Goal: Book appointment/travel/reservation

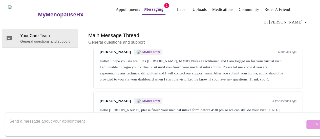
scroll to position [584, 0]
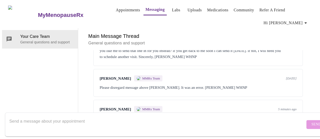
click at [117, 13] on link "Appointments" at bounding box center [128, 10] width 24 height 7
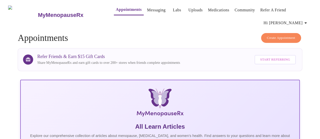
click at [147, 9] on link "Messaging" at bounding box center [156, 10] width 18 height 7
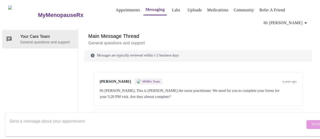
click at [120, 14] on link "Appointments" at bounding box center [128, 10] width 24 height 7
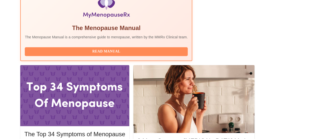
scroll to position [193, 0]
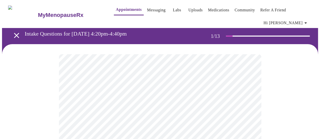
click at [116, 13] on link "Appointments" at bounding box center [129, 9] width 26 height 7
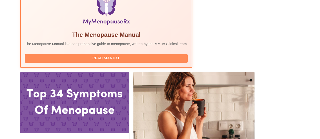
scroll to position [173, 0]
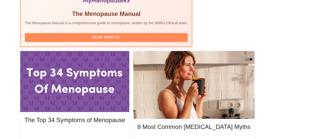
scroll to position [202, 0]
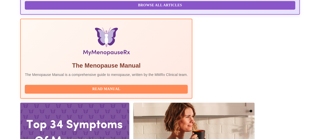
scroll to position [149, 0]
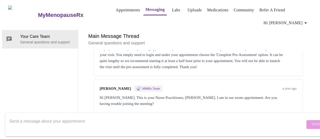
click at [119, 12] on link "Appointments" at bounding box center [128, 10] width 24 height 7
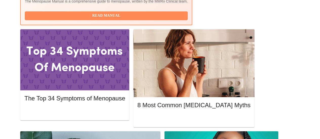
scroll to position [225, 0]
